Goal: Obtain resource: Download file/media

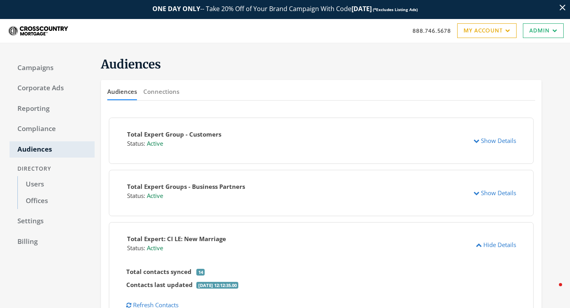
scroll to position [293, 0]
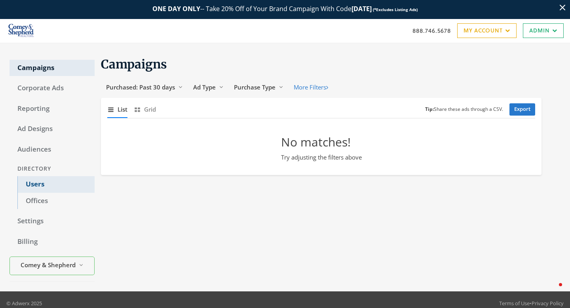
click at [44, 186] on link "Users" at bounding box center [55, 184] width 77 height 17
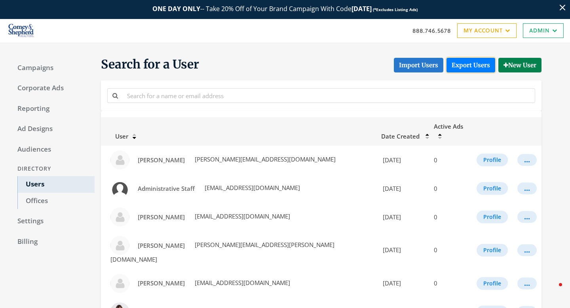
click at [473, 65] on link "Export Users" at bounding box center [470, 65] width 49 height 15
